Goal: Find specific page/section: Find specific page/section

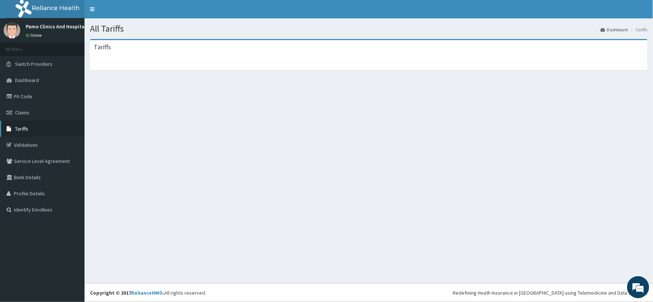
click at [21, 127] on span "Tariffs" at bounding box center [21, 128] width 13 height 7
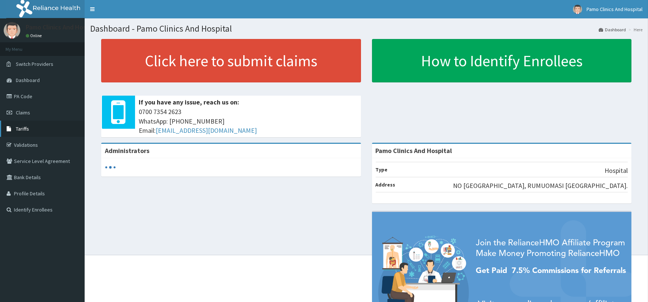
click at [19, 131] on span "Tariffs" at bounding box center [22, 128] width 13 height 7
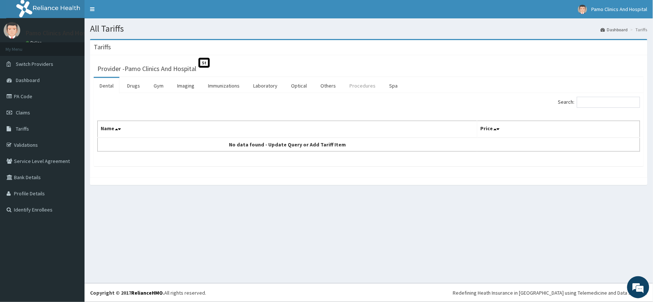
click at [367, 88] on link "Procedures" at bounding box center [363, 85] width 38 height 15
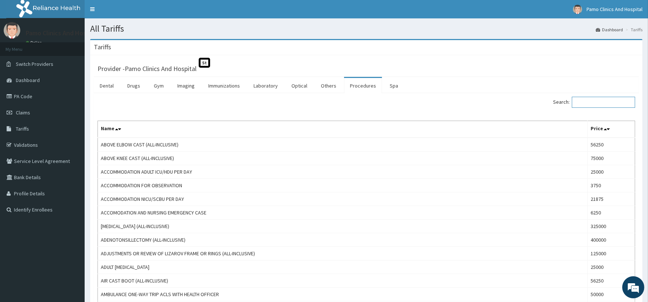
click at [584, 101] on input "Search:" at bounding box center [602, 102] width 63 height 11
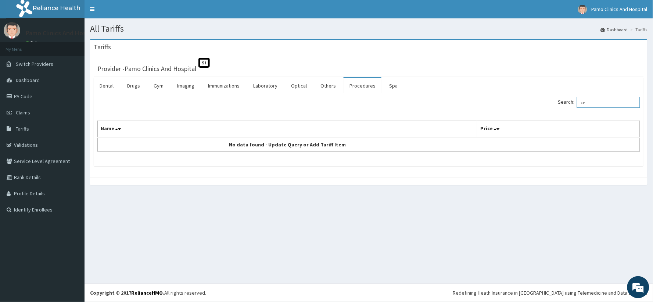
type input "c"
drag, startPoint x: 603, startPoint y: 104, endPoint x: 552, endPoint y: 117, distance: 53.0
click at [552, 117] on div "Search: catheri Name Price No data found - Update Query or Add Tariff Item" at bounding box center [368, 124] width 543 height 55
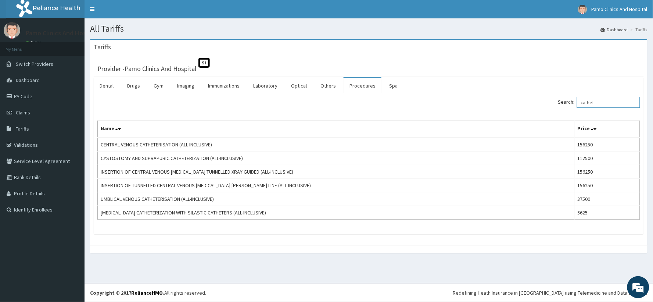
type input "cathet"
click at [364, 86] on link "Procedures" at bounding box center [363, 85] width 38 height 15
click at [586, 103] on input "Search:" at bounding box center [608, 102] width 63 height 11
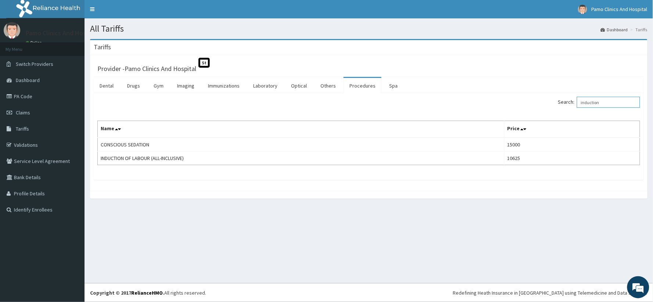
type input "induction"
